Goal: Communication & Community: Ask a question

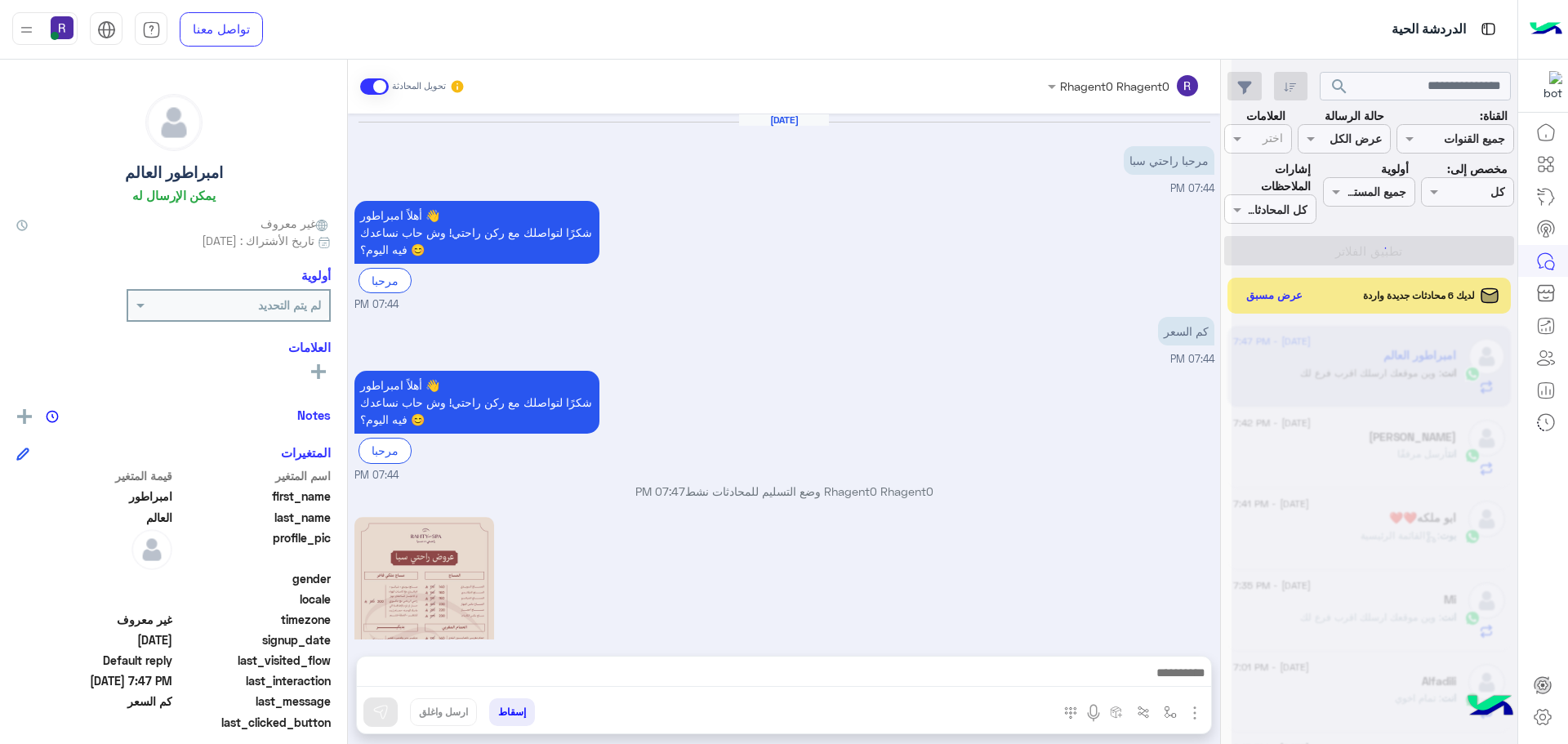
scroll to position [400, 0]
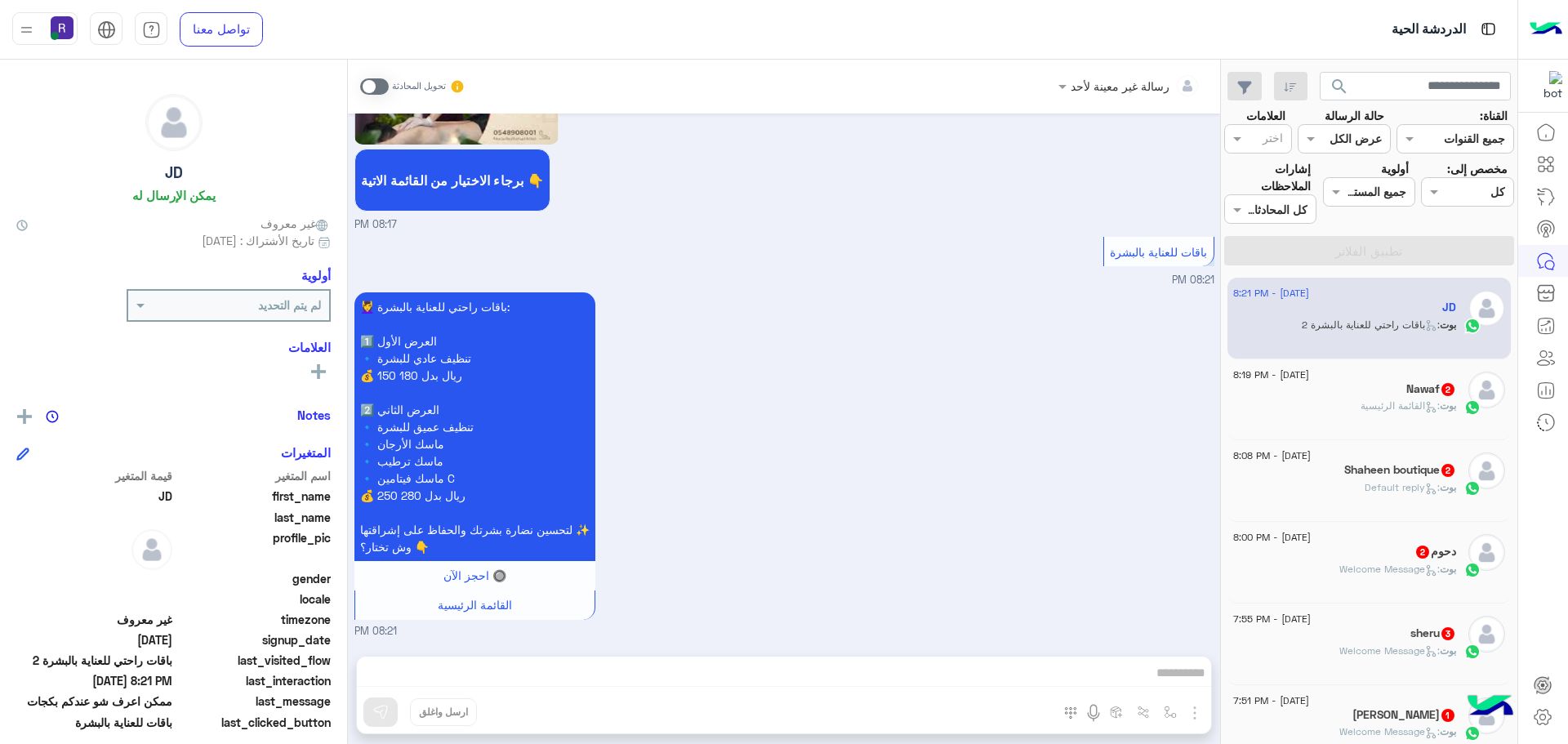
scroll to position [327, 0]
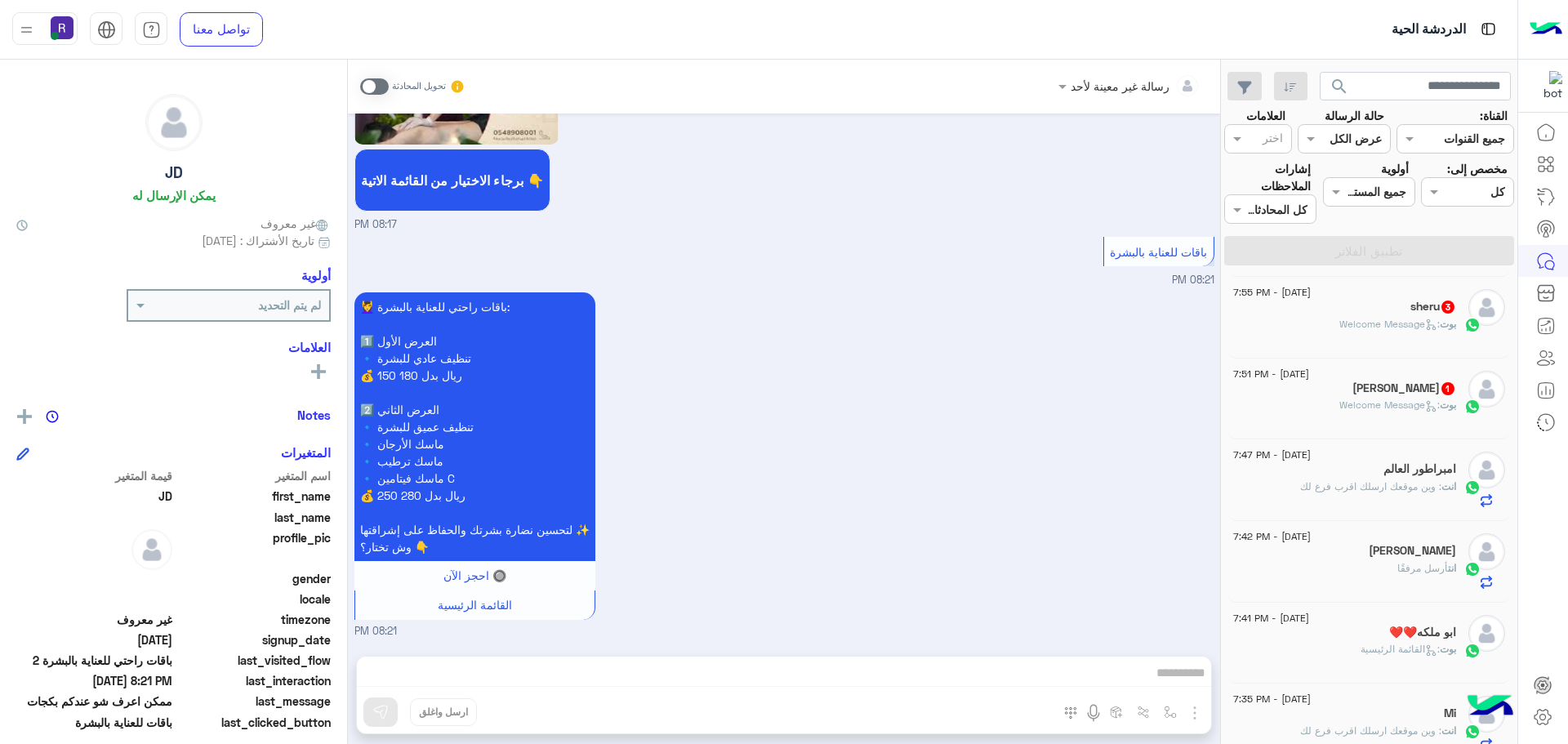
click at [1356, 401] on span ": Welcome Message" at bounding box center [1389, 405] width 100 height 13
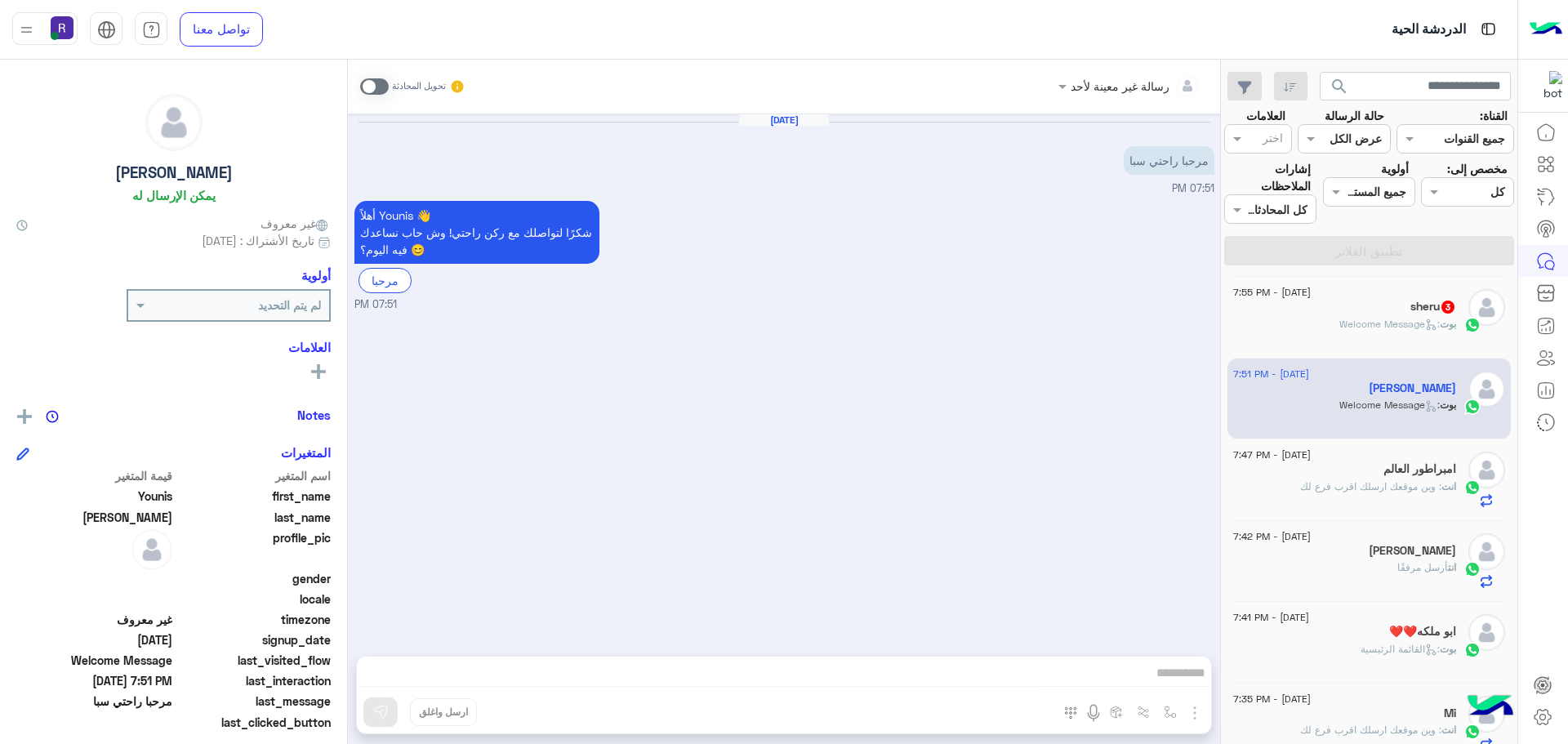
click at [382, 85] on span at bounding box center [374, 87] width 28 height 17
click at [1199, 714] on img "button" at bounding box center [1194, 713] width 19 height 19
click at [1176, 672] on span "الصور" at bounding box center [1162, 677] width 30 height 18
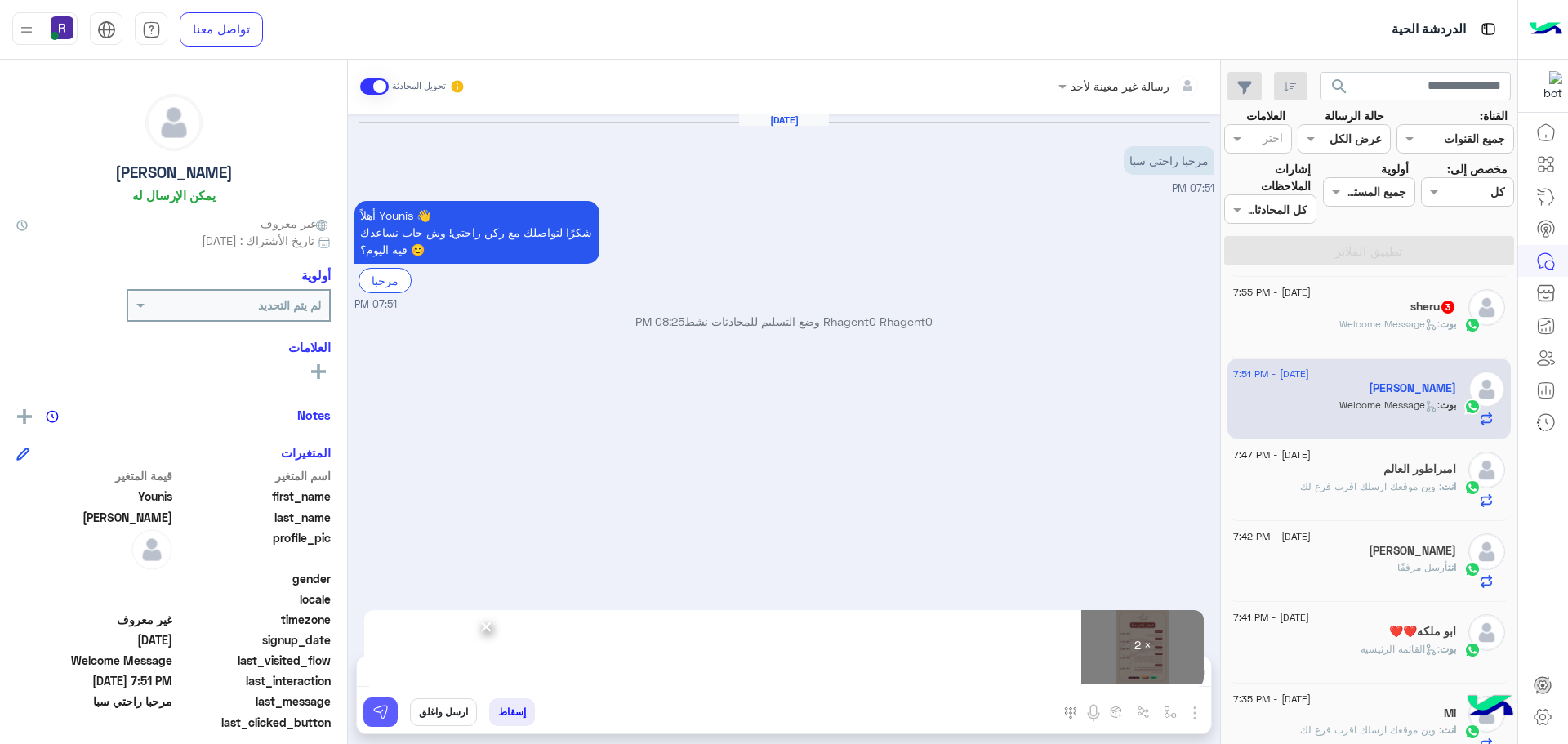
click at [379, 710] on img at bounding box center [380, 712] width 17 height 17
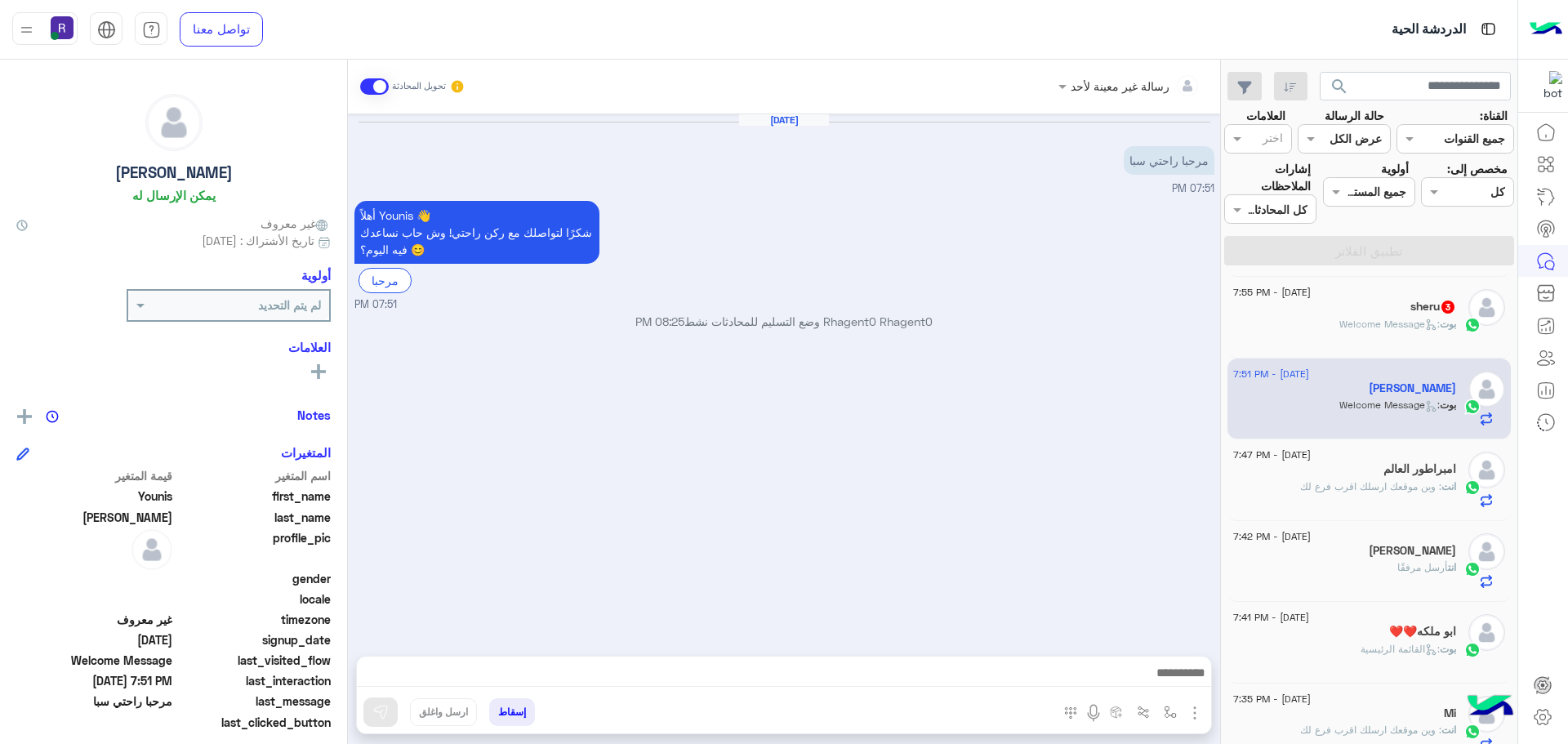
click at [1448, 328] on span "بوت" at bounding box center [1447, 324] width 17 height 13
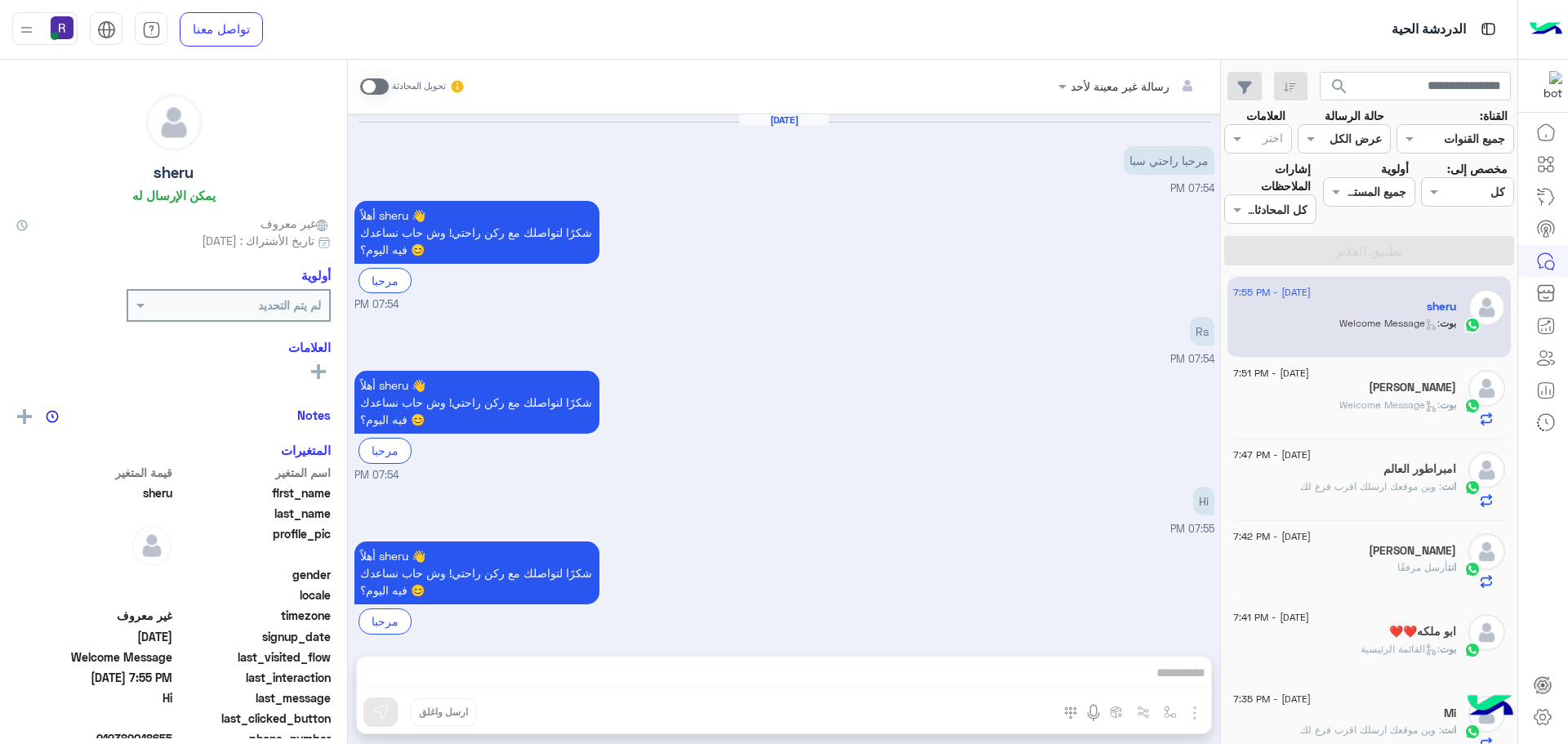
scroll to position [15, 0]
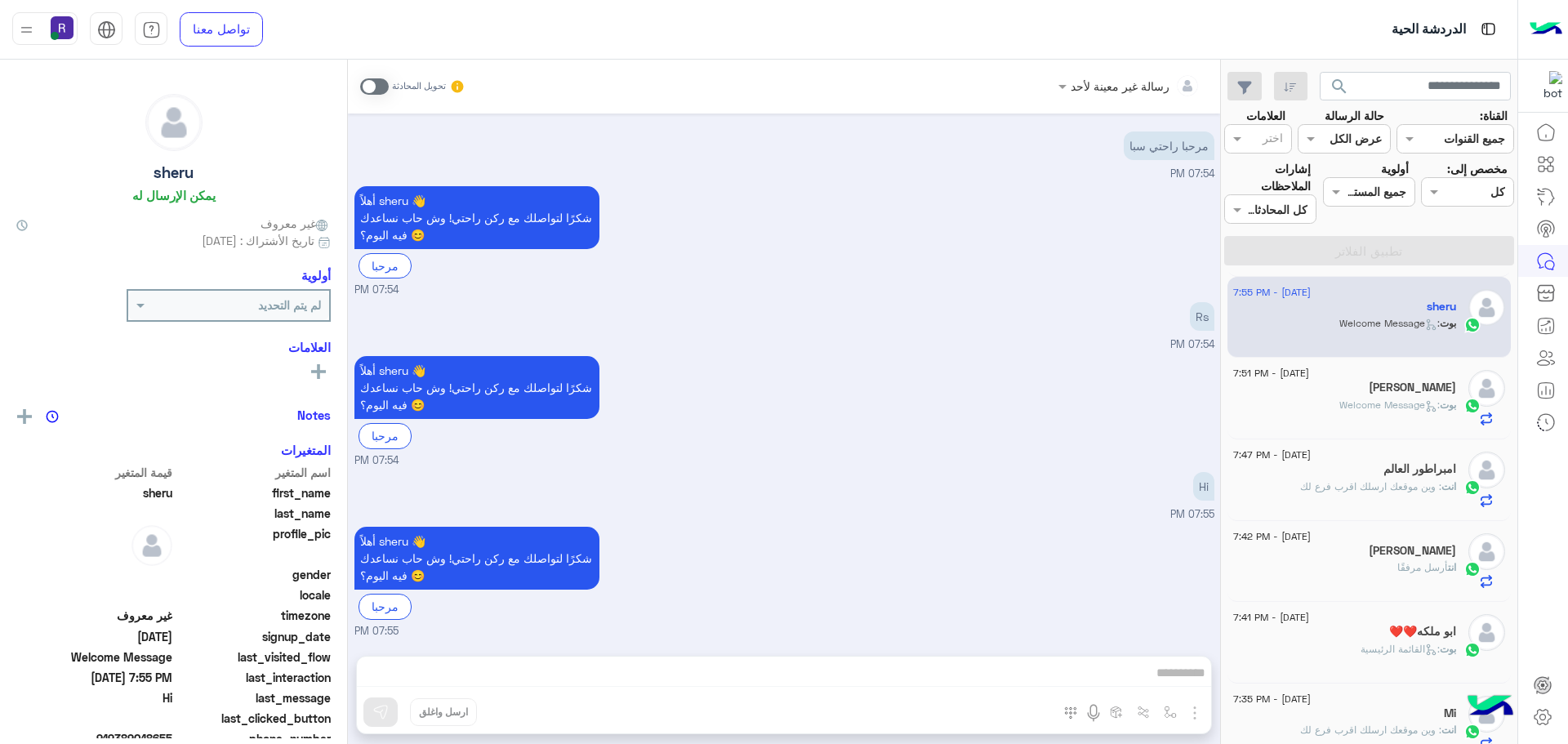
click at [381, 84] on span at bounding box center [374, 87] width 28 height 17
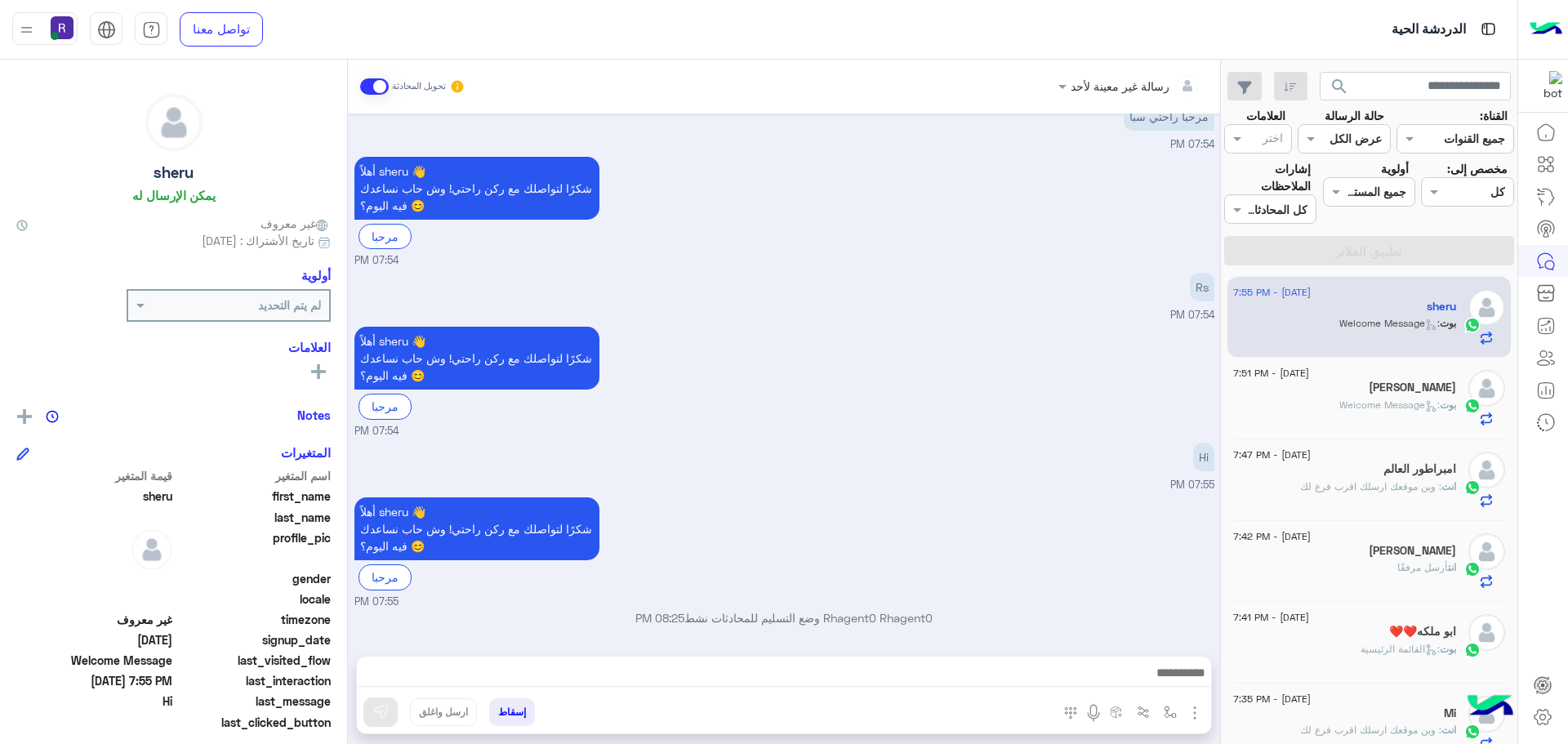
click at [1197, 717] on img "button" at bounding box center [1194, 713] width 19 height 19
click at [1183, 679] on button "الصور" at bounding box center [1169, 677] width 69 height 33
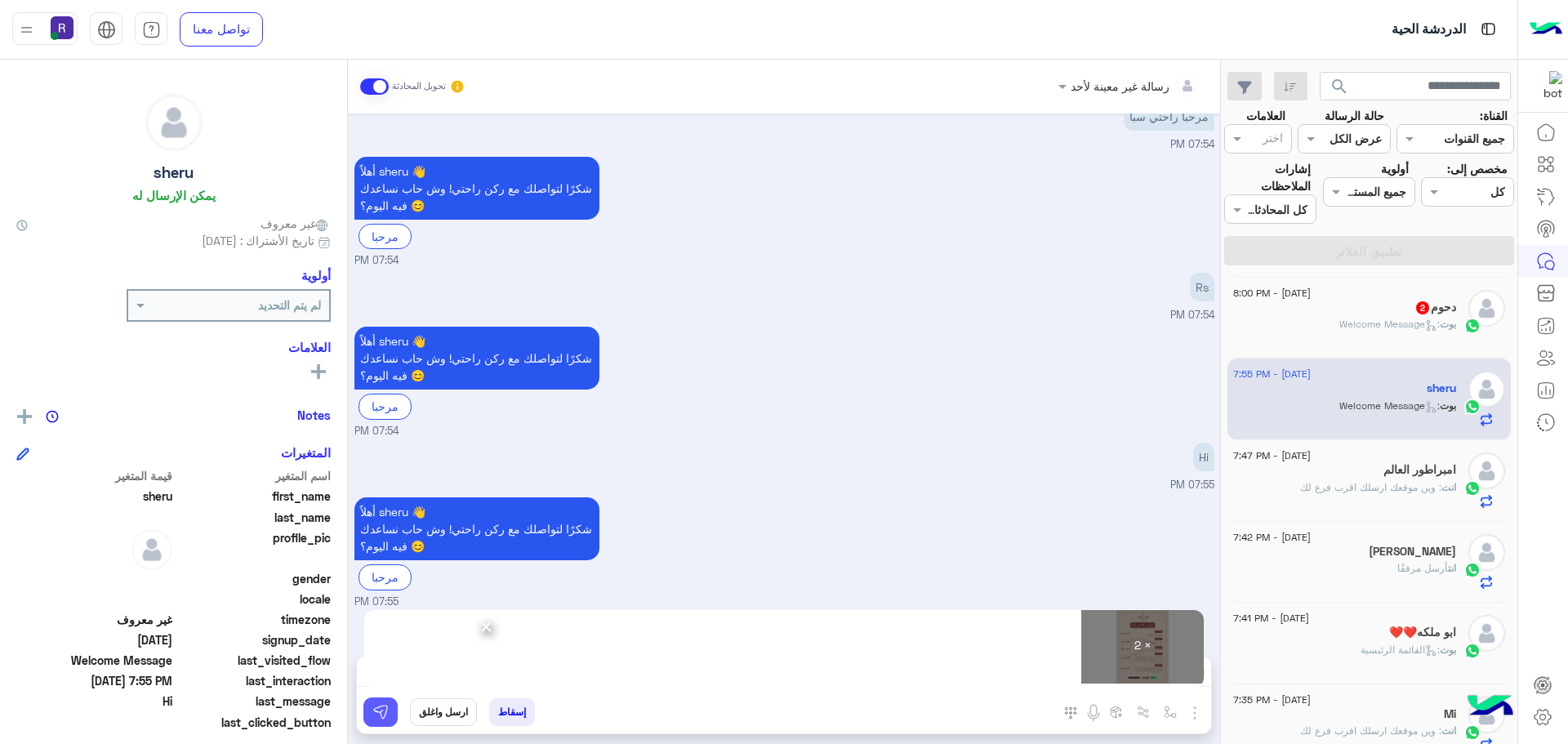
click at [384, 704] on img at bounding box center [380, 712] width 17 height 17
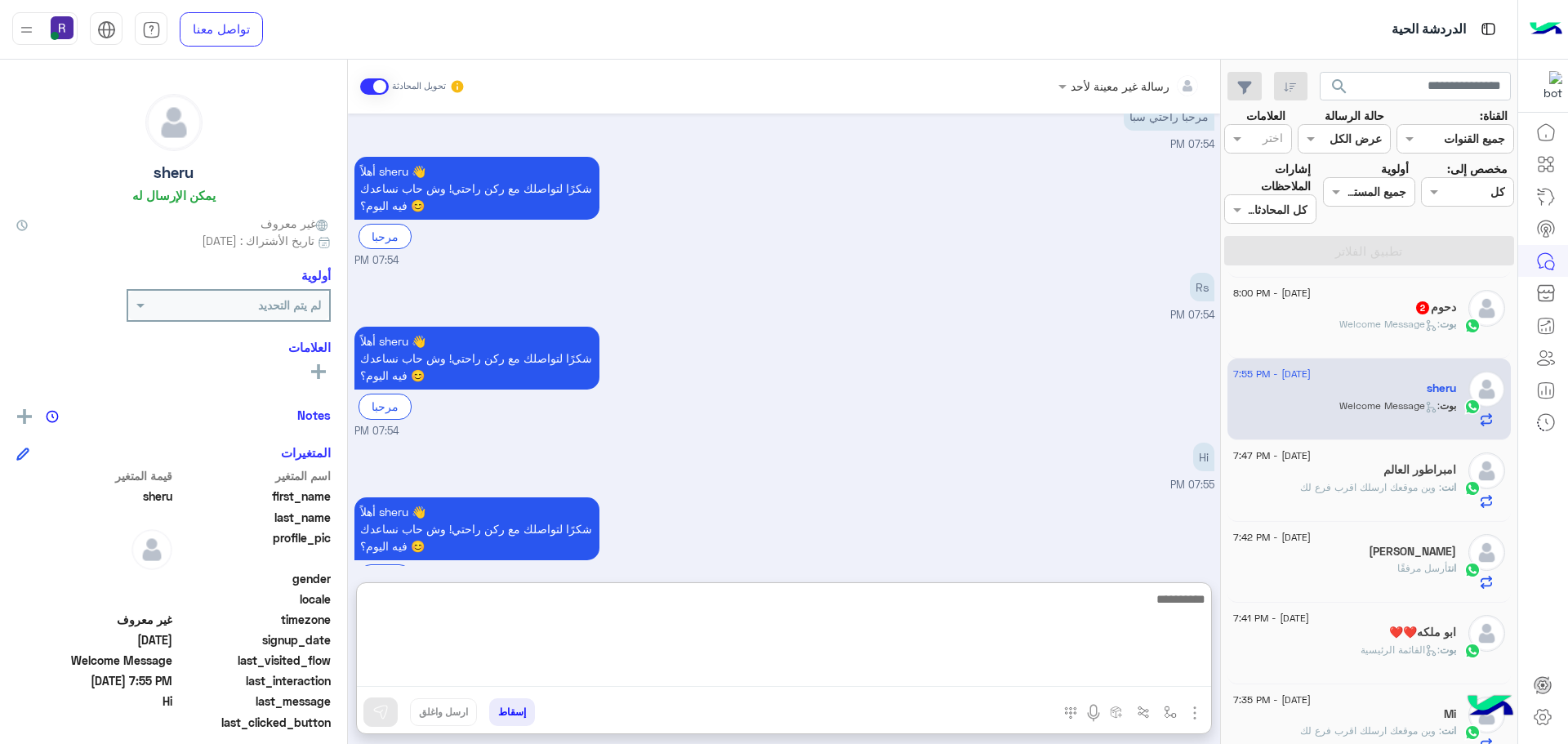
paste textarea "**********"
type textarea "**********"
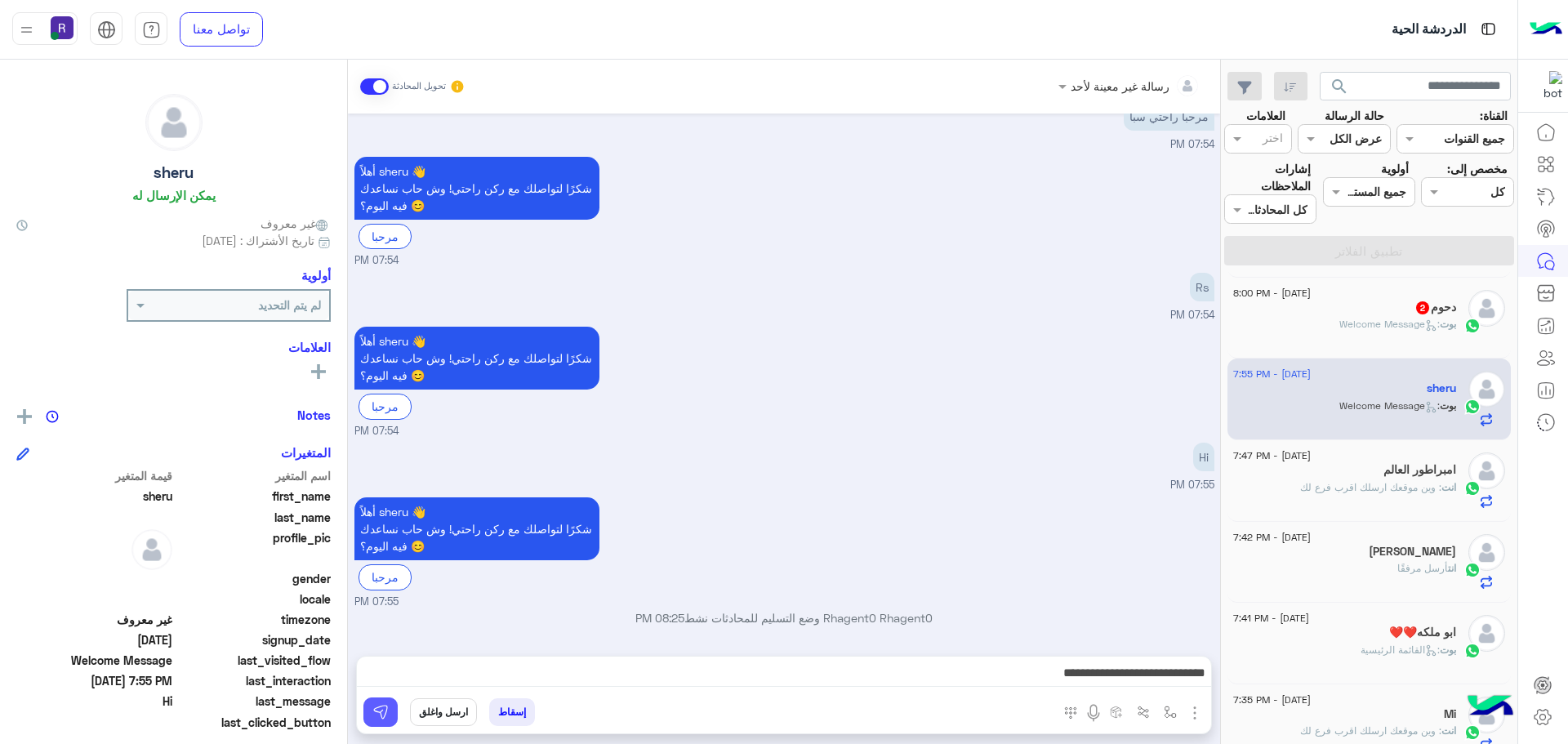
click at [376, 711] on img at bounding box center [380, 712] width 17 height 17
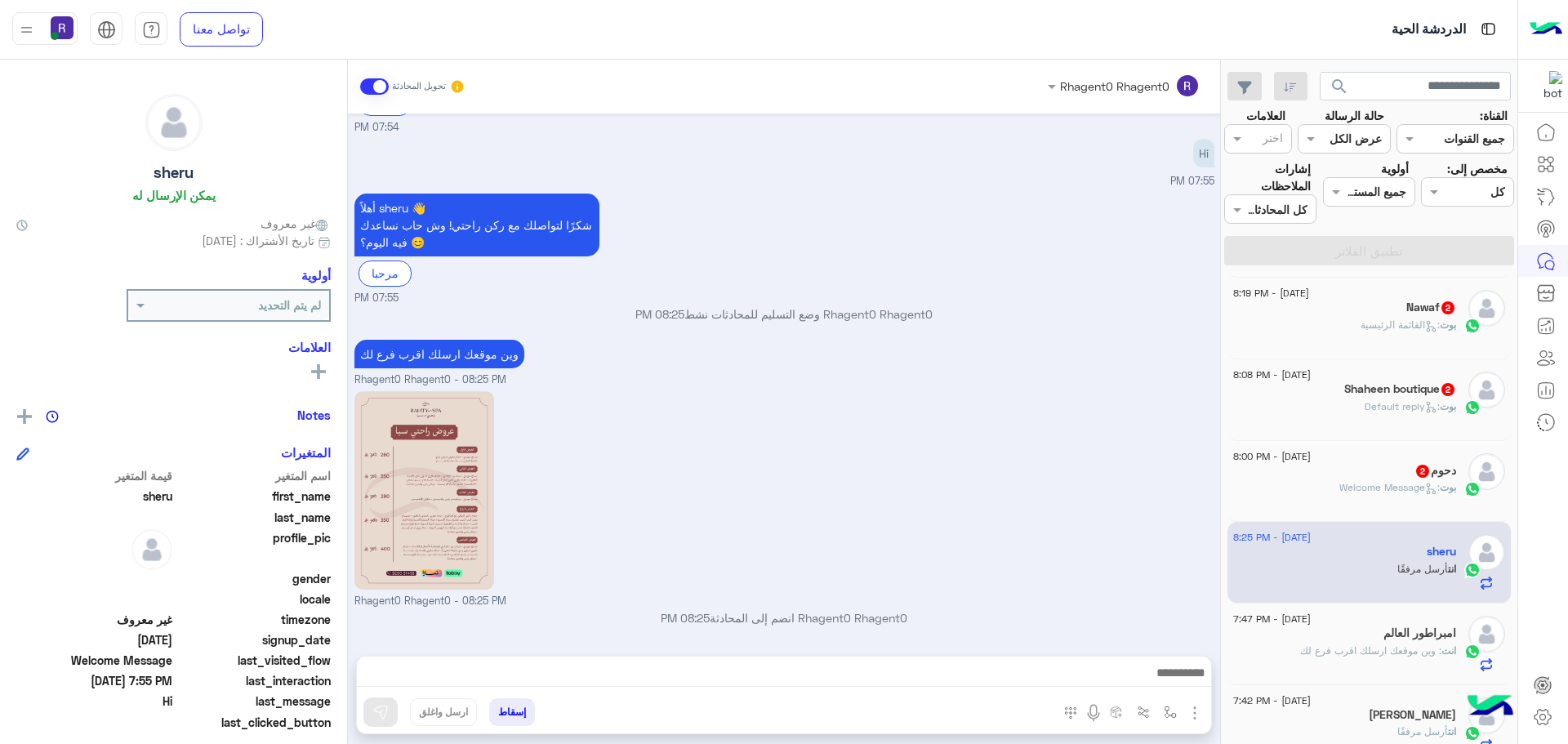
scroll to position [570, 0]
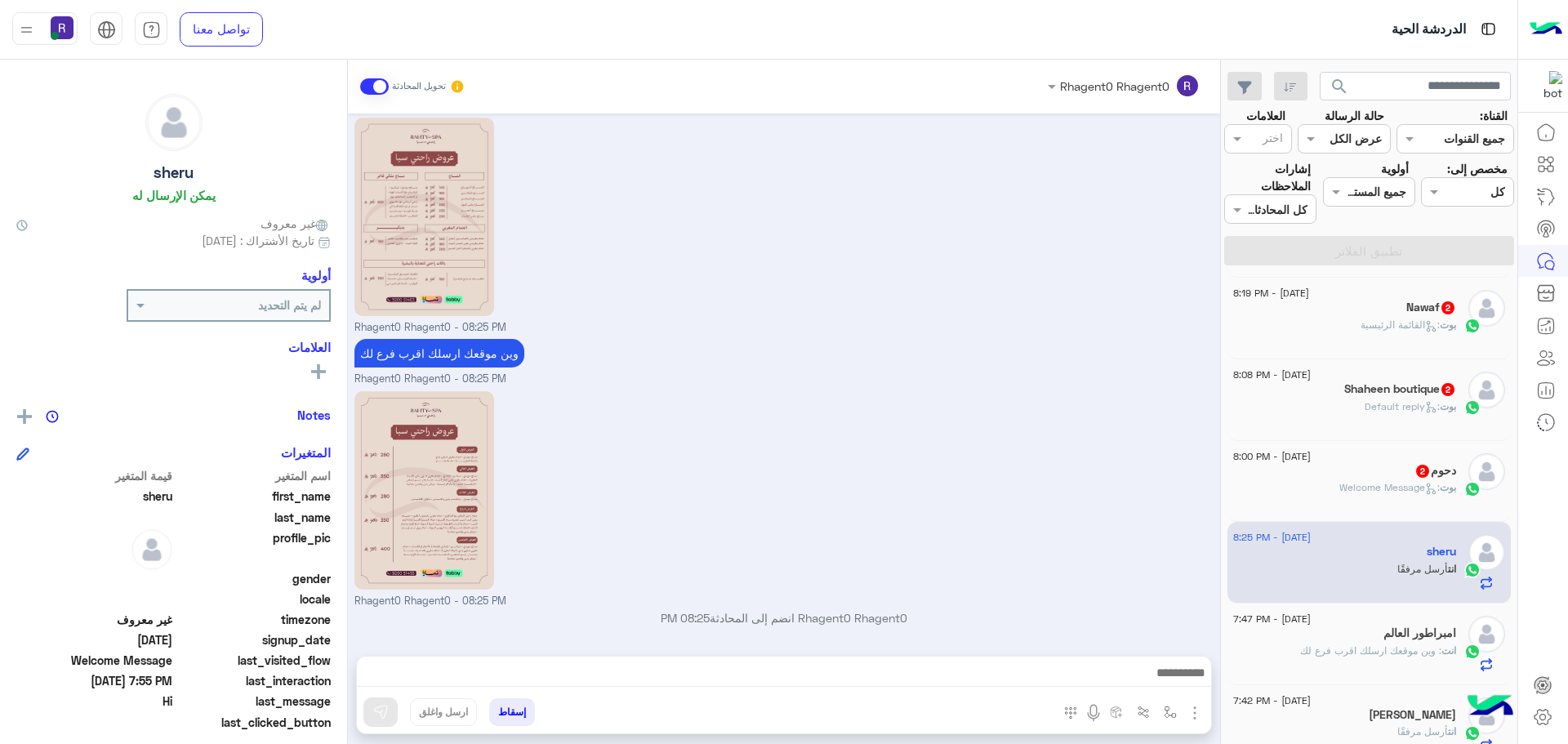
click at [1388, 475] on div "دحوم 2" at bounding box center [1344, 473] width 223 height 18
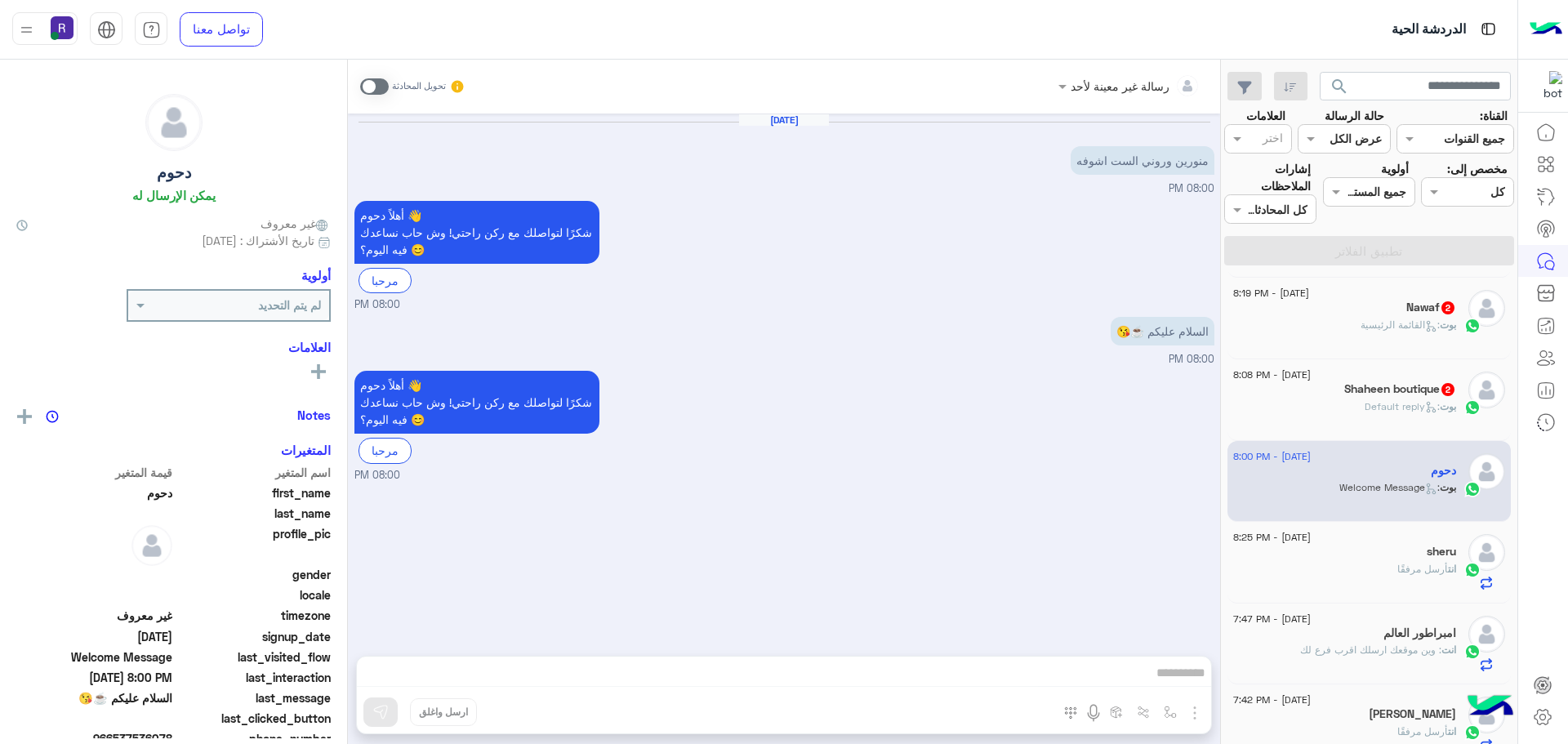
click at [381, 91] on span at bounding box center [374, 87] width 28 height 17
click at [1199, 718] on img "button" at bounding box center [1194, 713] width 19 height 19
click at [1183, 689] on button "الصور" at bounding box center [1169, 677] width 69 height 33
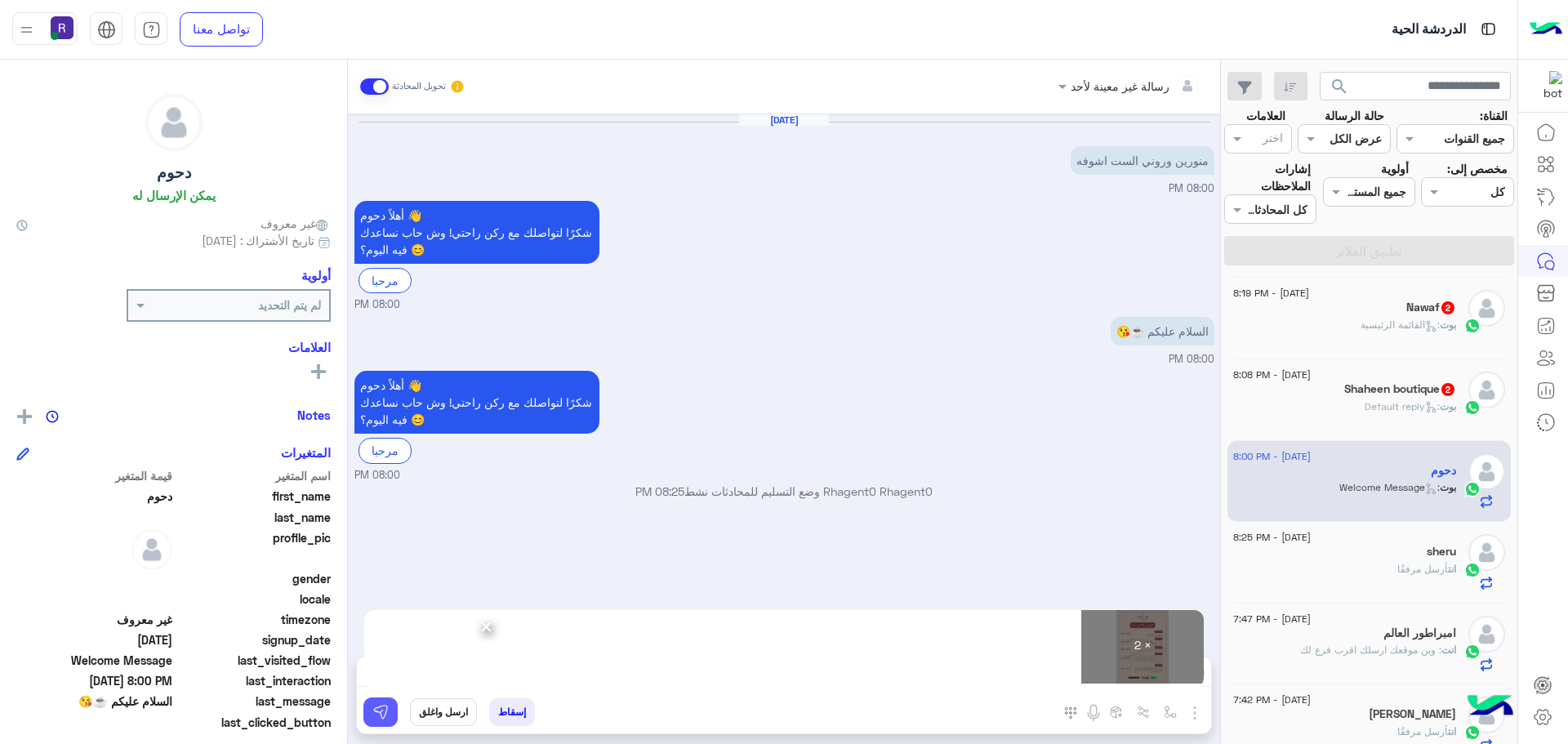
click at [379, 710] on img at bounding box center [380, 712] width 17 height 17
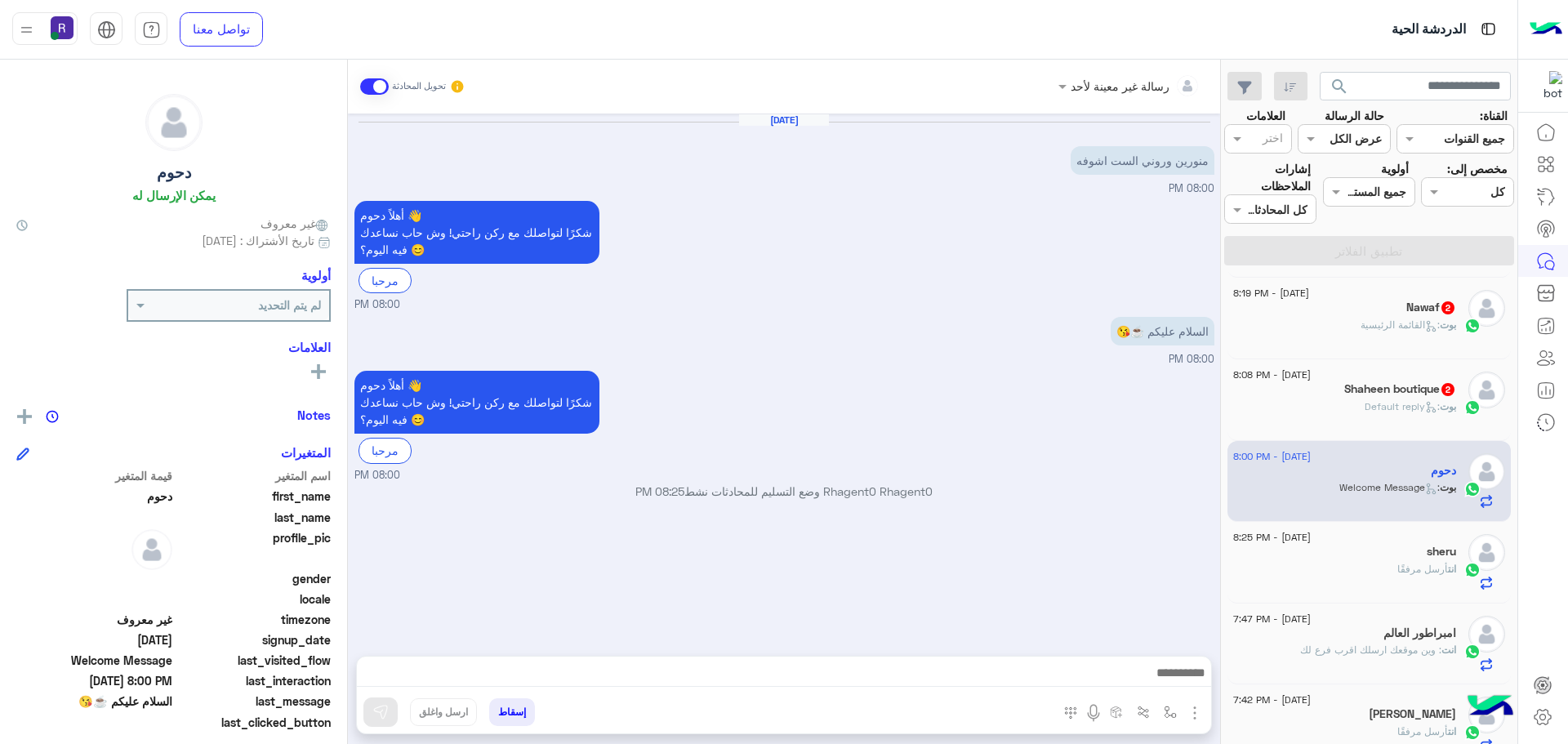
click at [1388, 398] on div "Shaheen boutique 2" at bounding box center [1344, 391] width 223 height 18
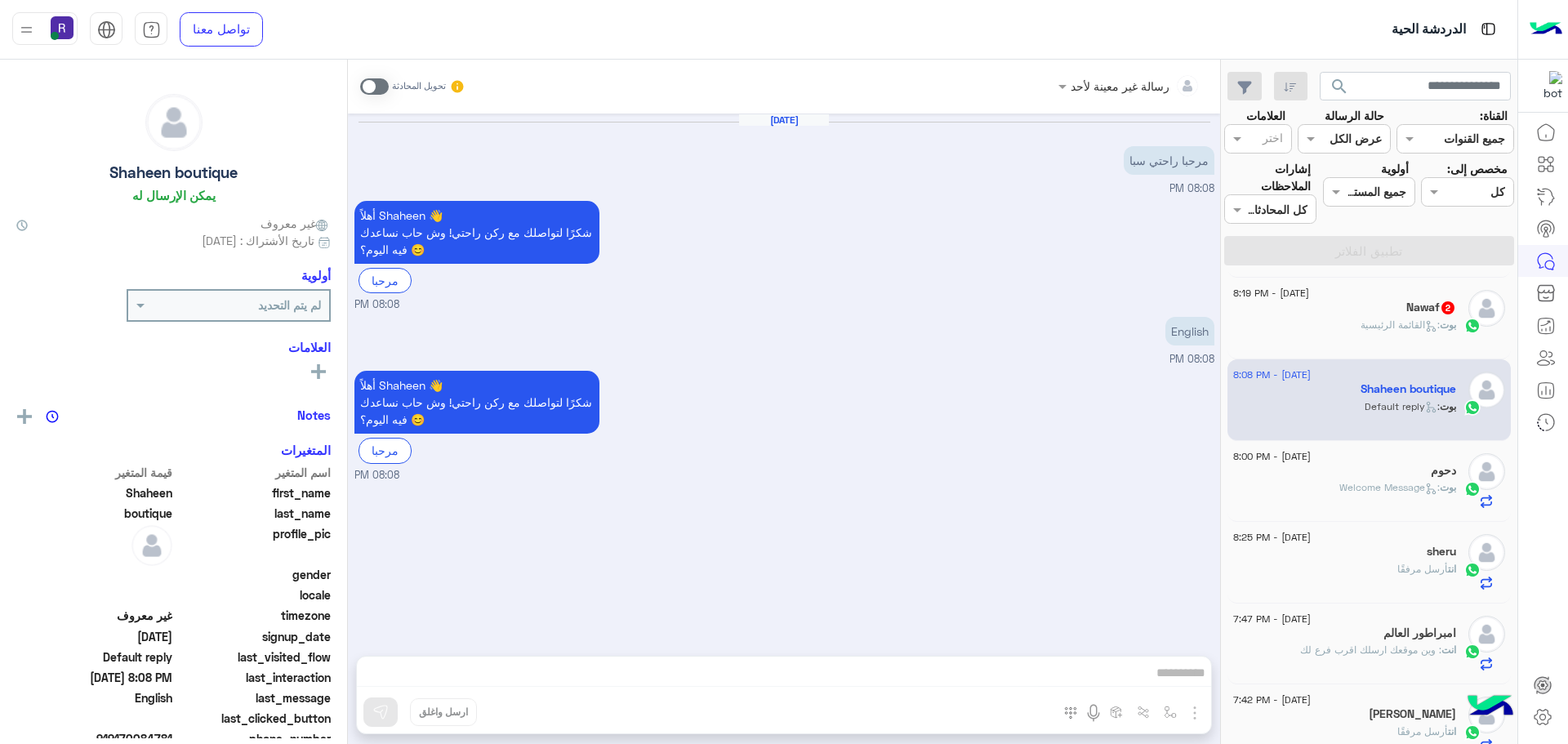
click at [382, 79] on span at bounding box center [374, 87] width 28 height 17
click at [1195, 712] on img "button" at bounding box center [1194, 713] width 19 height 19
click at [1166, 675] on span "الصور" at bounding box center [1162, 677] width 30 height 18
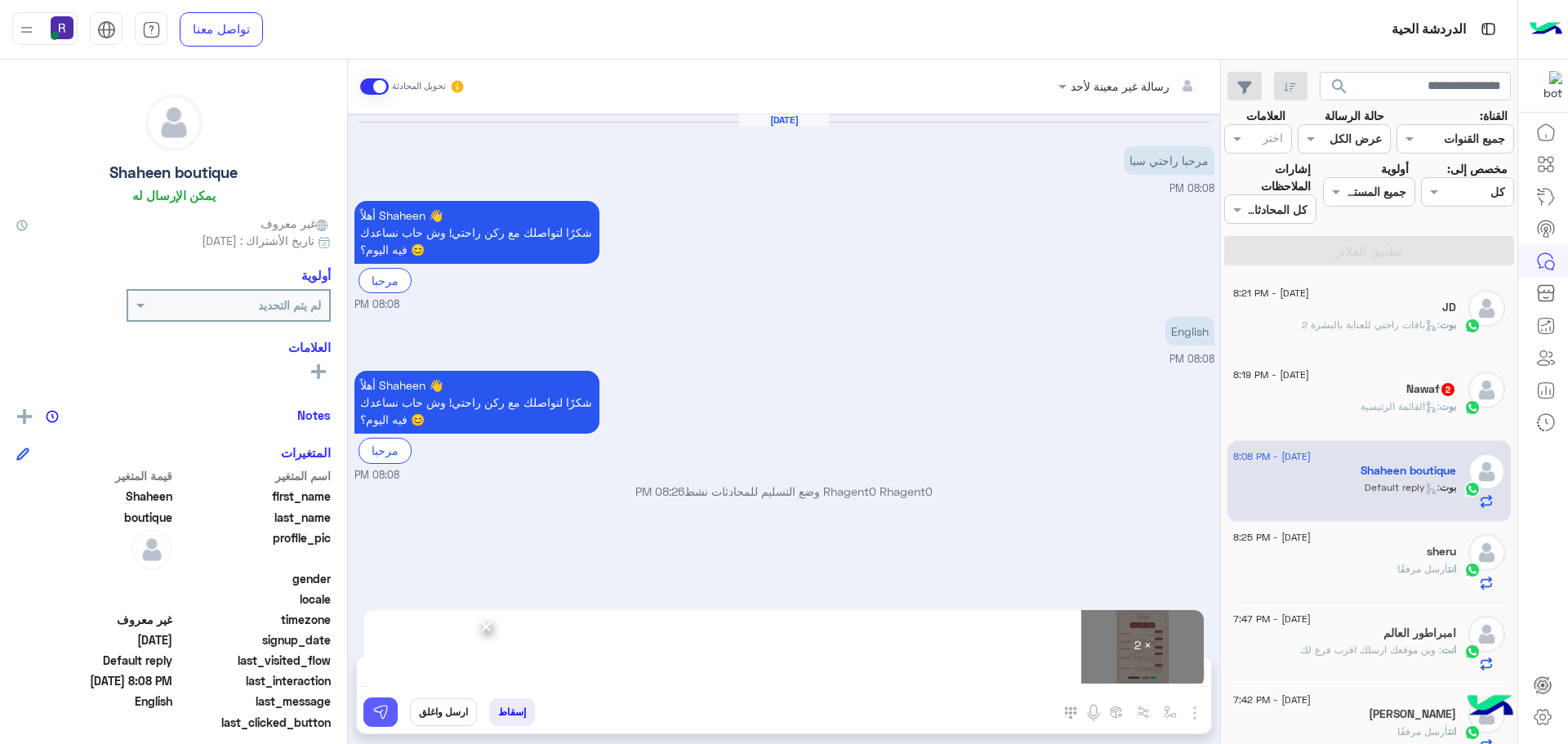
click at [388, 720] on img at bounding box center [380, 712] width 17 height 17
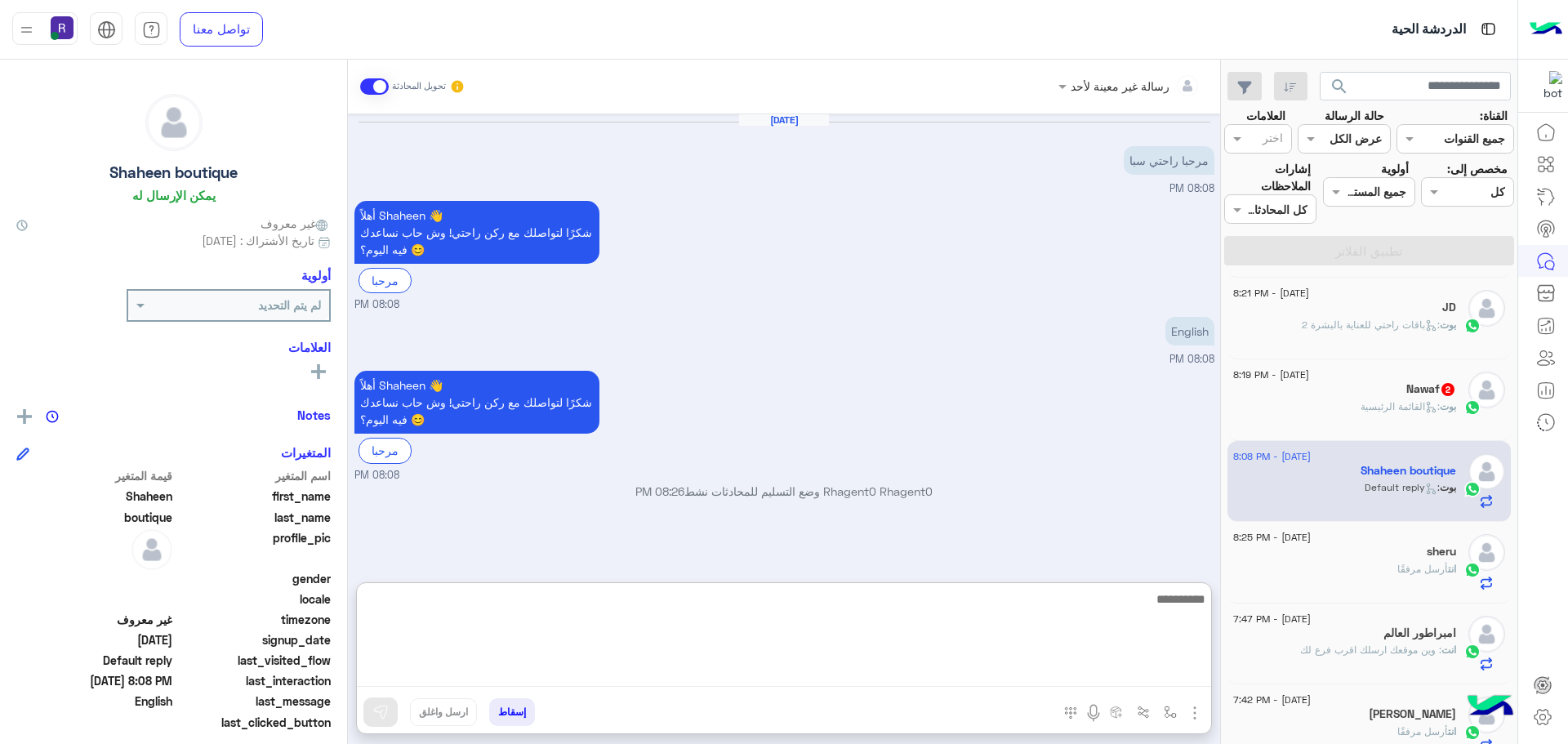
paste textarea "**********"
type textarea "**********"
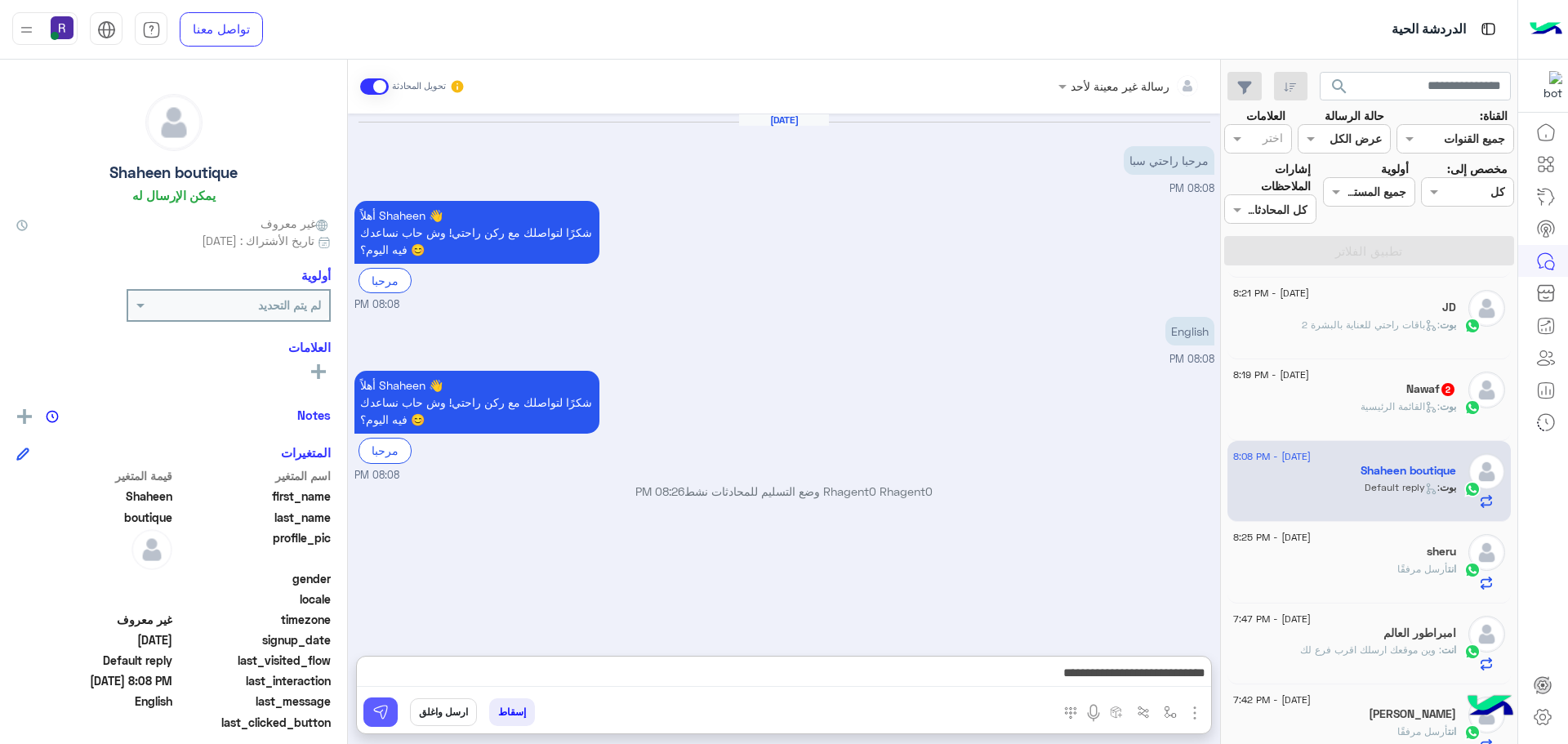
click at [383, 715] on img at bounding box center [380, 712] width 17 height 17
click at [1346, 413] on div "بوت : القائمة الرئيسية" at bounding box center [1344, 413] width 223 height 28
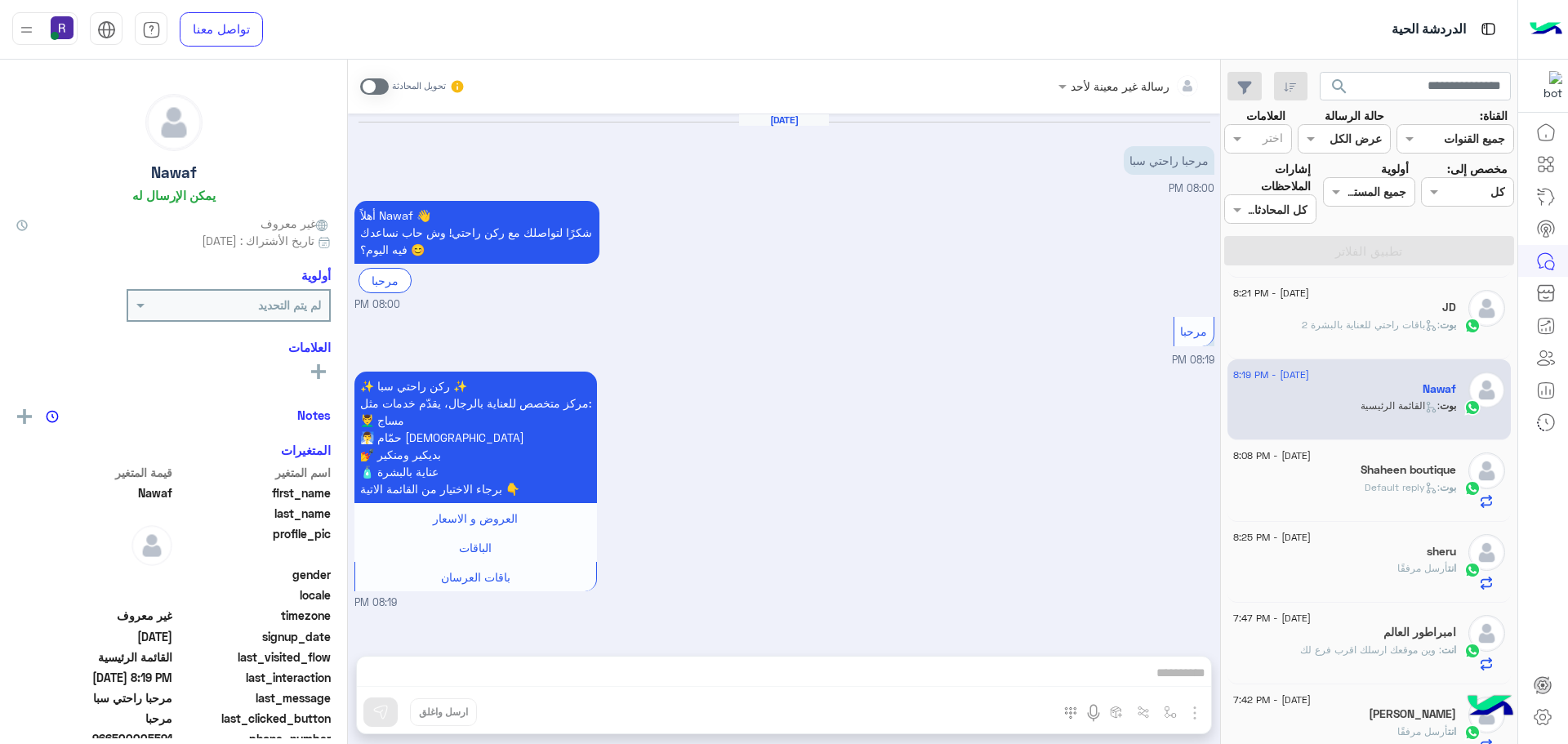
click at [382, 85] on span at bounding box center [374, 87] width 28 height 17
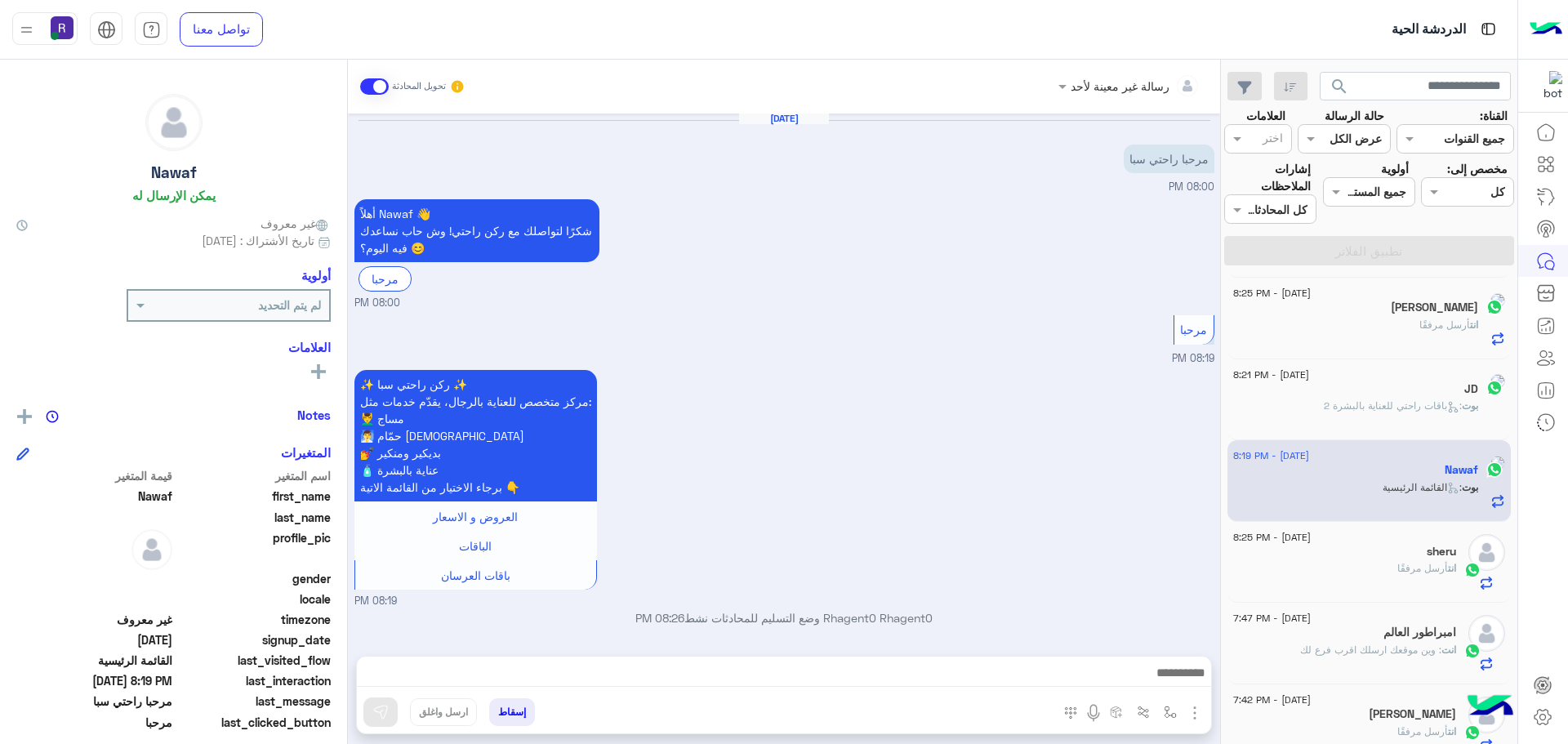
click at [1192, 714] on img "button" at bounding box center [1194, 713] width 19 height 19
click at [1177, 684] on span "الصور" at bounding box center [1162, 677] width 30 height 18
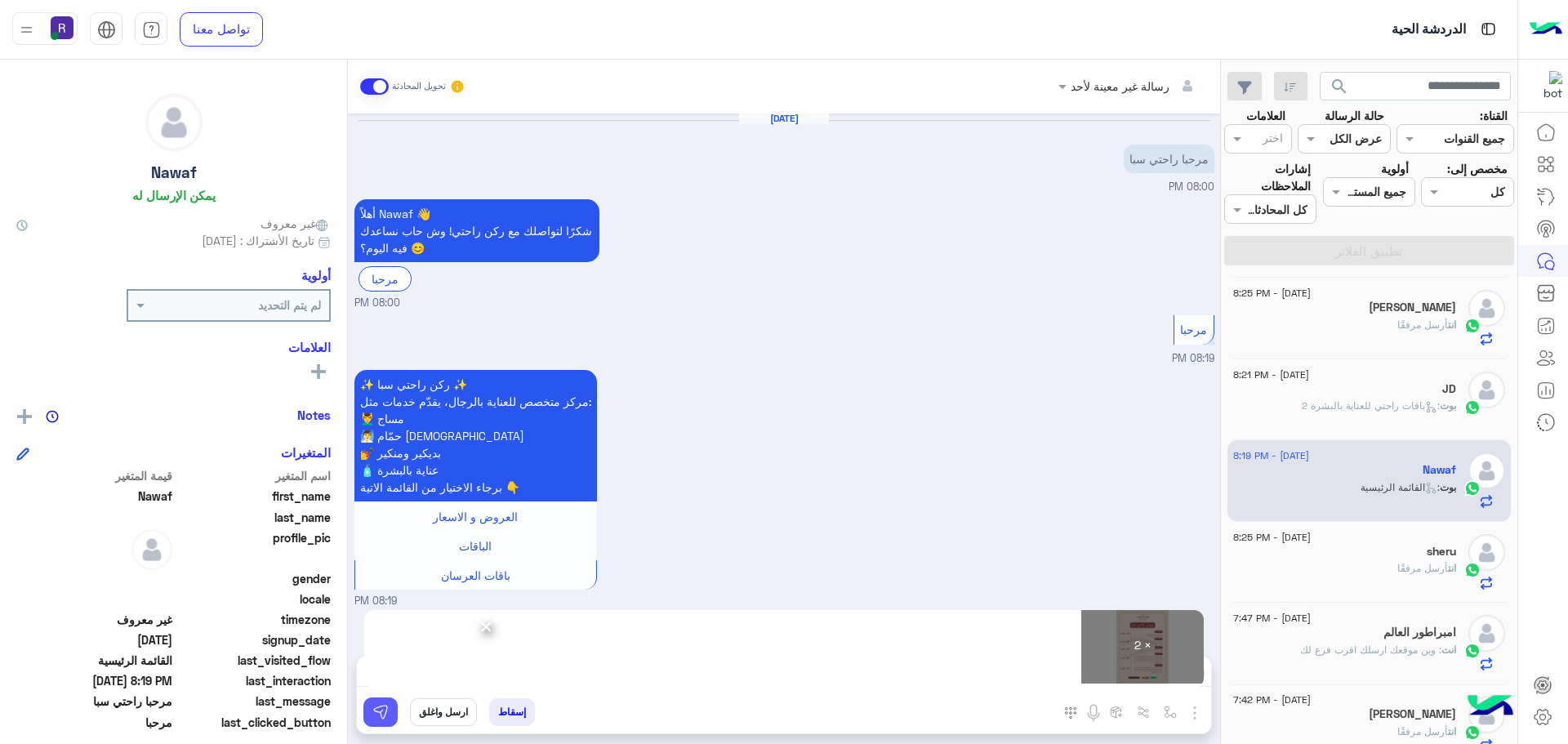
click at [381, 712] on img at bounding box center [380, 712] width 17 height 17
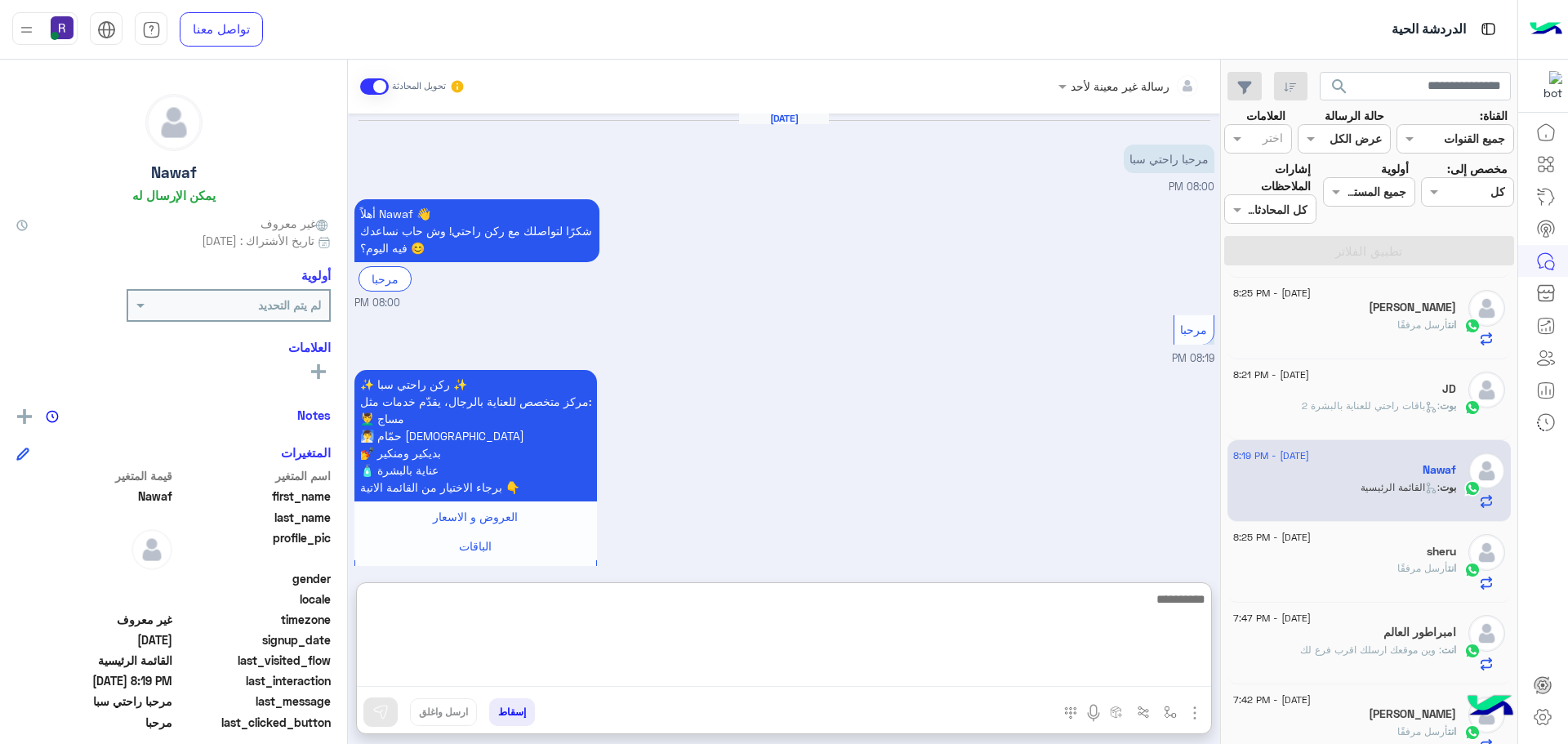
paste textarea "**********"
type textarea "**********"
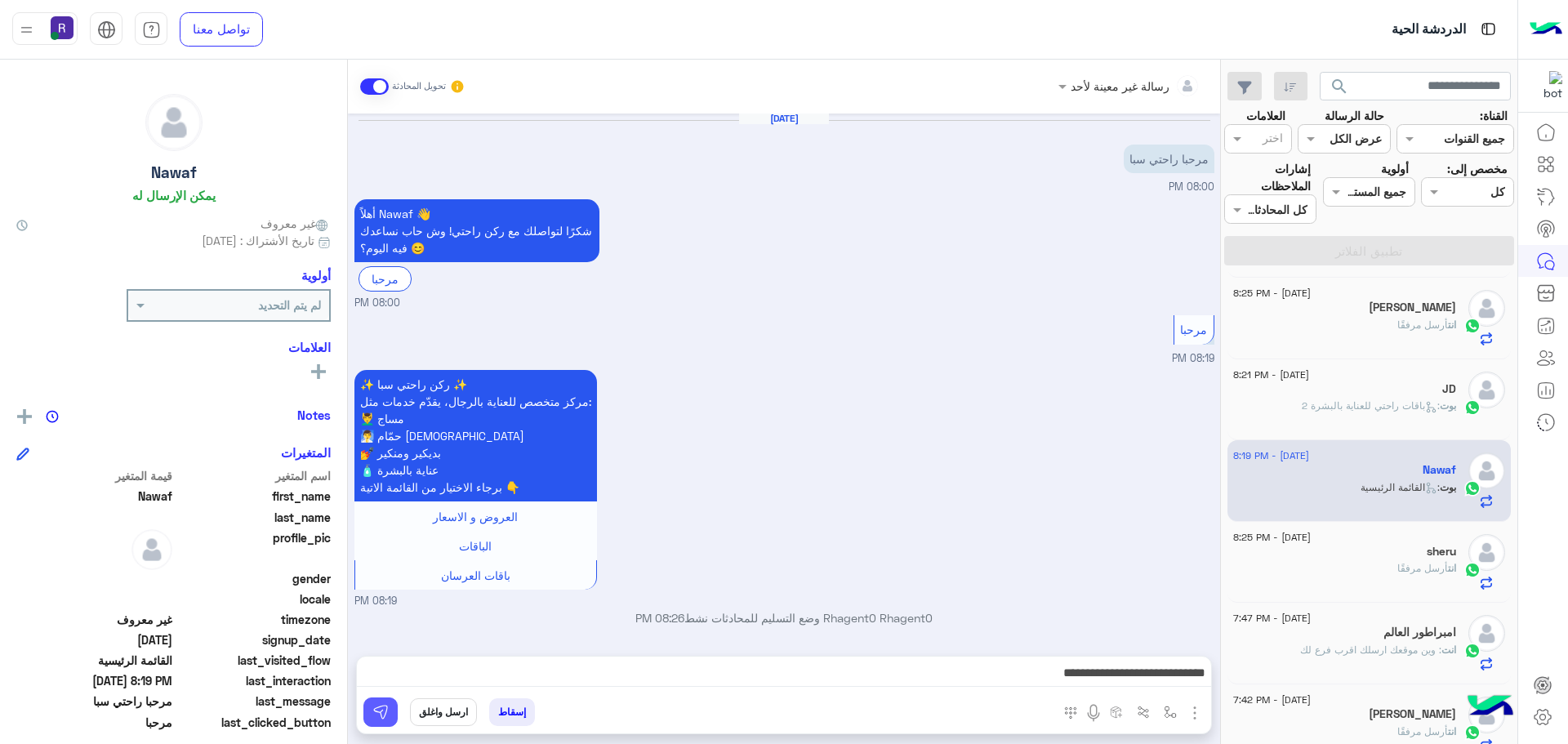
click at [384, 704] on img at bounding box center [380, 712] width 17 height 17
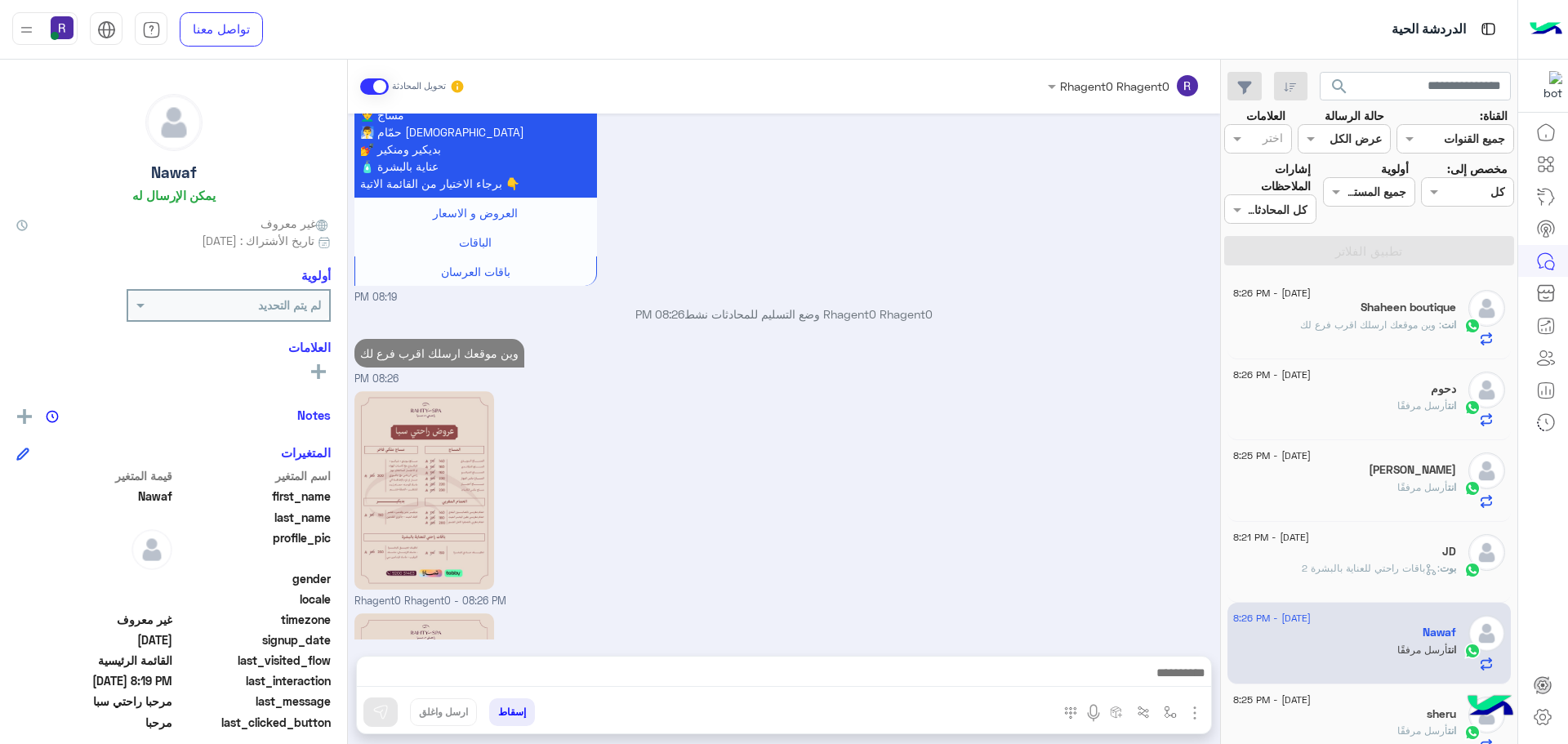
scroll to position [527, 0]
